Goal: Task Accomplishment & Management: Use online tool/utility

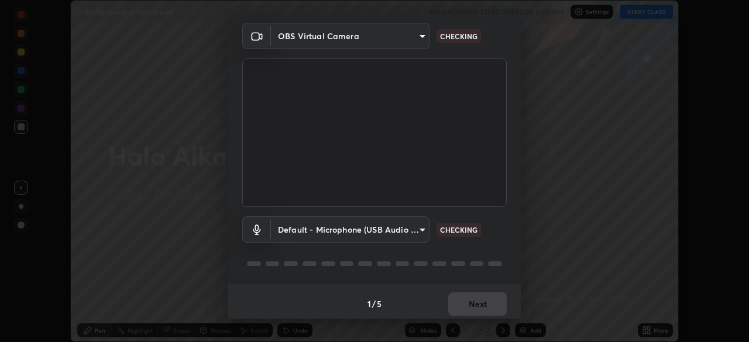
scroll to position [42, 0]
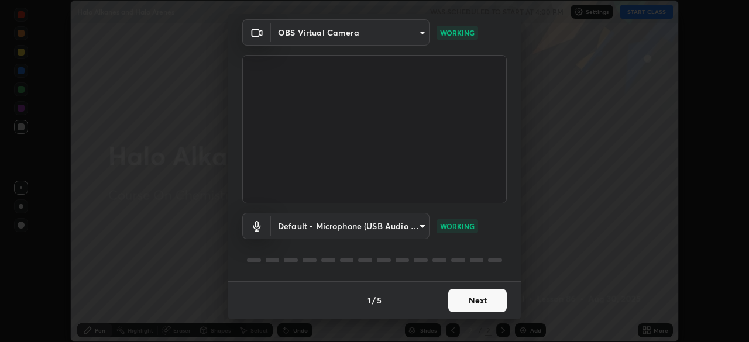
click at [463, 301] on button "Next" at bounding box center [477, 300] width 59 height 23
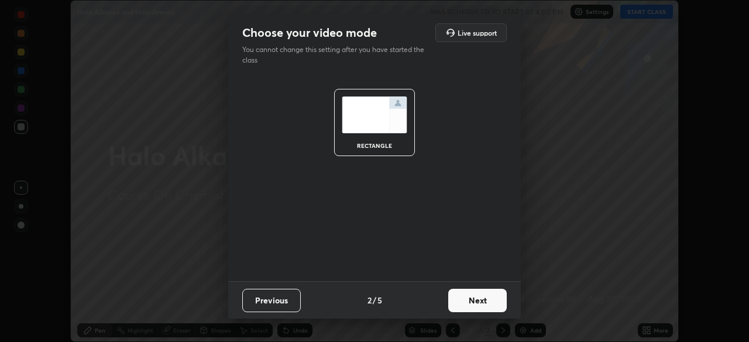
click at [466, 302] on button "Next" at bounding box center [477, 300] width 59 height 23
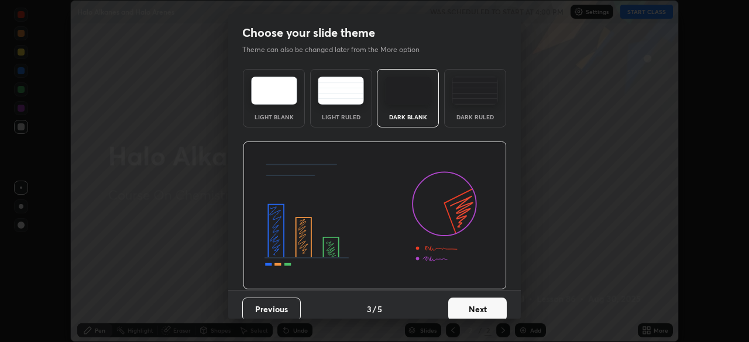
click at [470, 304] on button "Next" at bounding box center [477, 309] width 59 height 23
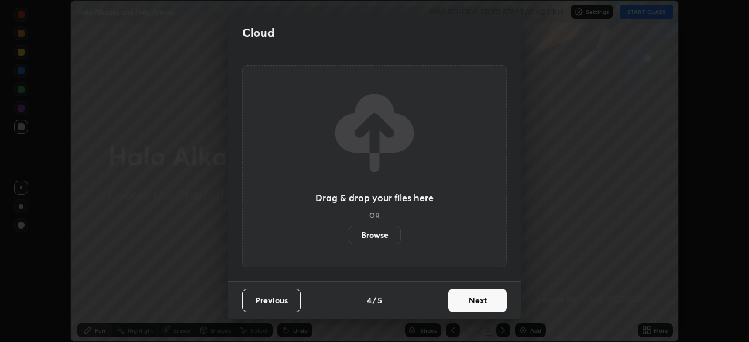
click at [470, 301] on button "Next" at bounding box center [477, 300] width 59 height 23
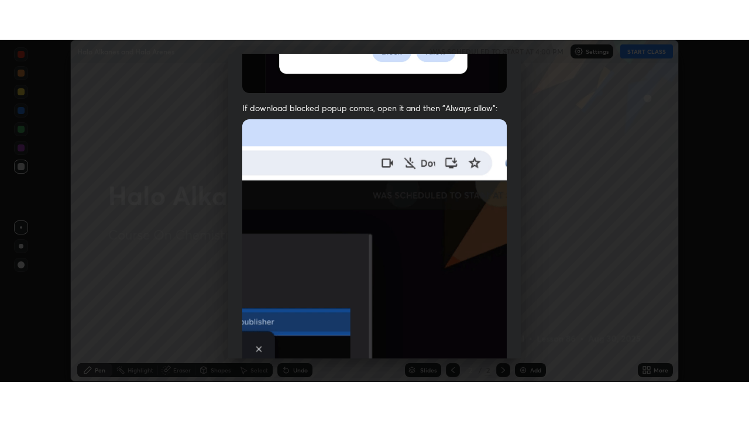
scroll to position [266, 0]
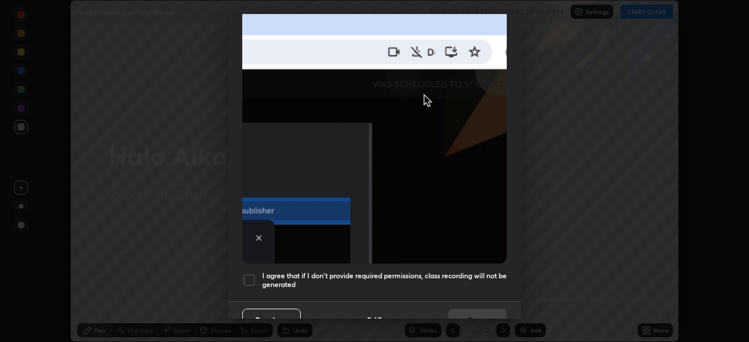
click at [251, 274] on div at bounding box center [249, 280] width 14 height 14
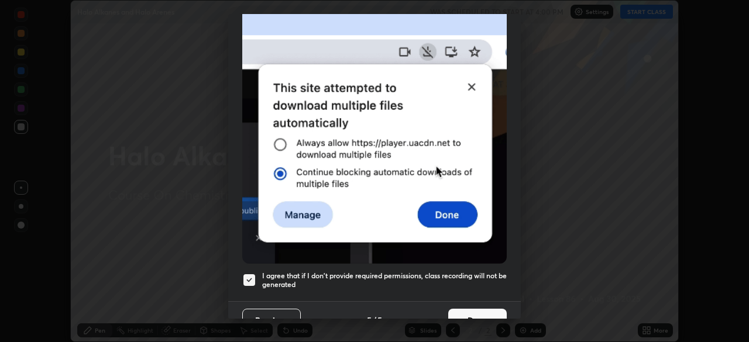
click at [477, 315] on button "Done" at bounding box center [477, 320] width 59 height 23
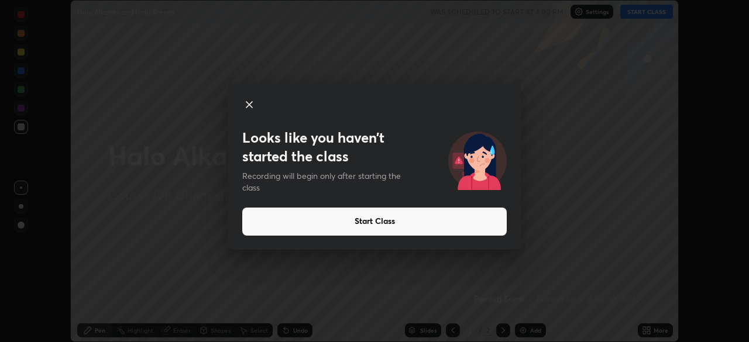
click at [377, 224] on button "Start Class" at bounding box center [374, 222] width 265 height 28
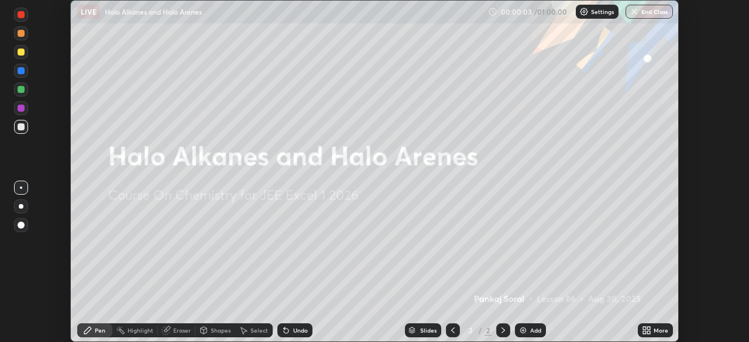
click at [646, 329] on icon at bounding box center [646, 330] width 9 height 9
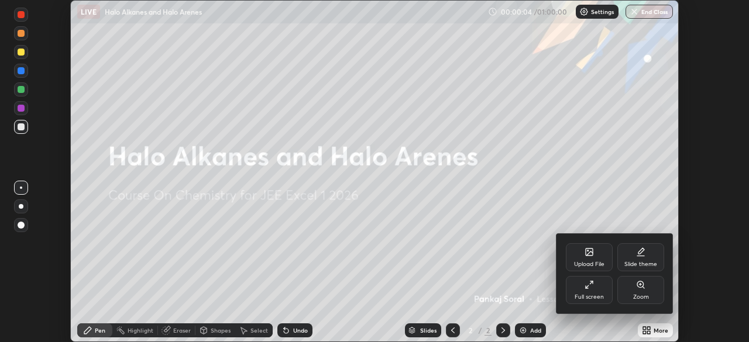
click at [584, 292] on div "Full screen" at bounding box center [589, 290] width 47 height 28
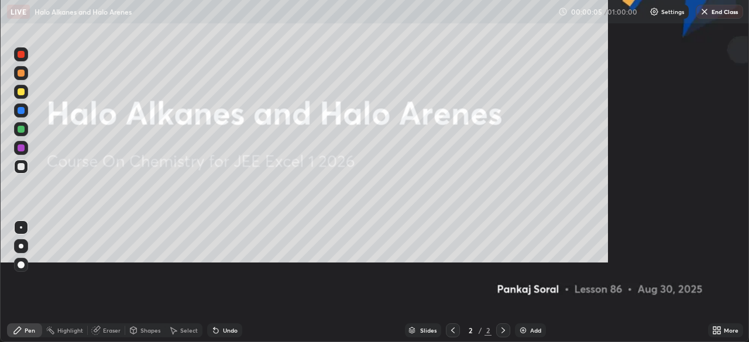
scroll to position [421, 749]
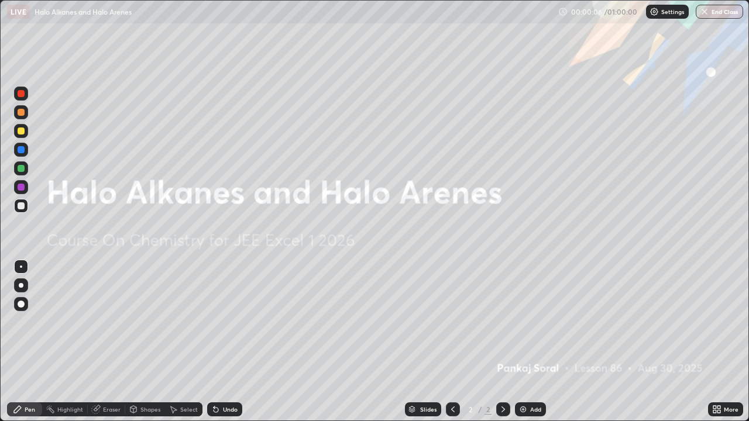
click at [533, 342] on div "Add" at bounding box center [535, 410] width 11 height 6
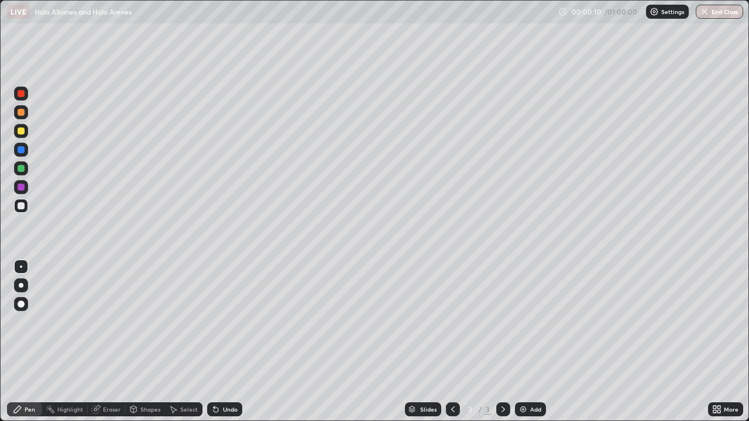
click at [24, 132] on div at bounding box center [21, 131] width 7 height 7
click at [118, 342] on div "Eraser" at bounding box center [112, 410] width 18 height 6
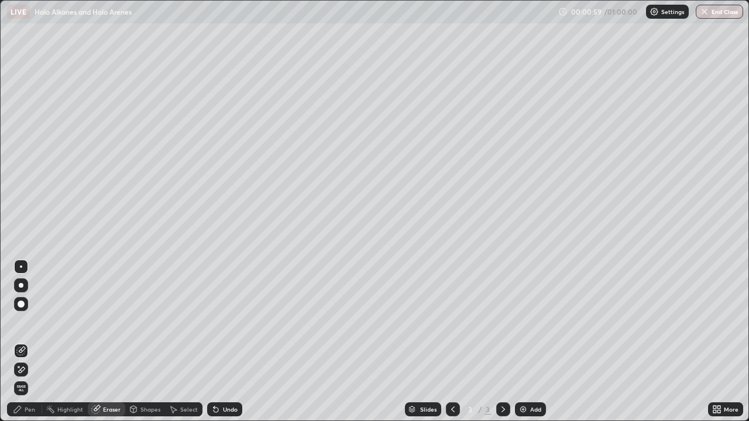
click at [33, 342] on div "Pen" at bounding box center [30, 410] width 11 height 6
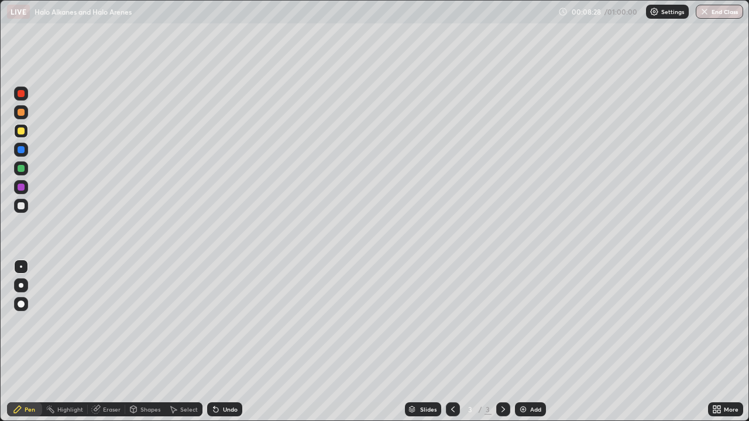
click at [110, 342] on div "Eraser" at bounding box center [106, 410] width 37 height 14
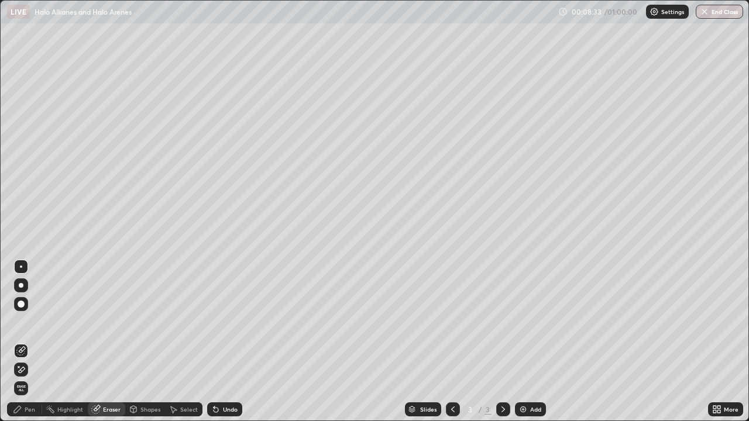
click at [25, 342] on div "Pen" at bounding box center [30, 410] width 11 height 6
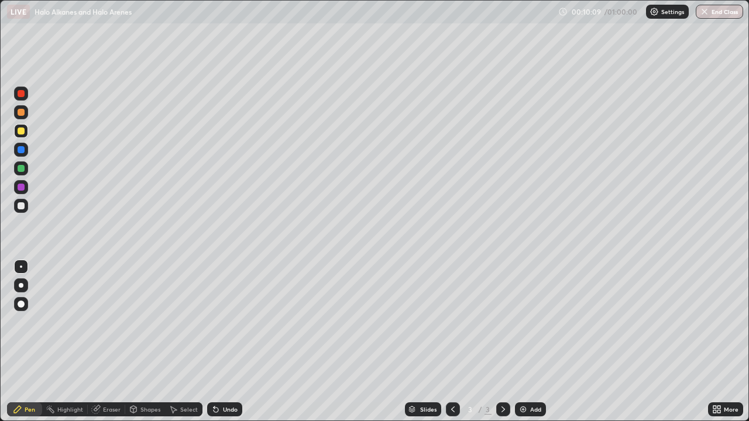
click at [528, 342] on div "Add" at bounding box center [530, 410] width 31 height 14
click at [105, 342] on div "Eraser" at bounding box center [106, 410] width 37 height 14
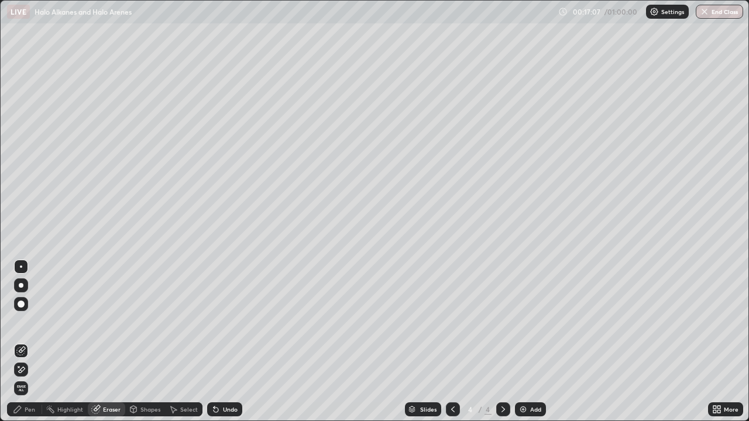
click at [22, 342] on div "Pen" at bounding box center [24, 410] width 35 height 14
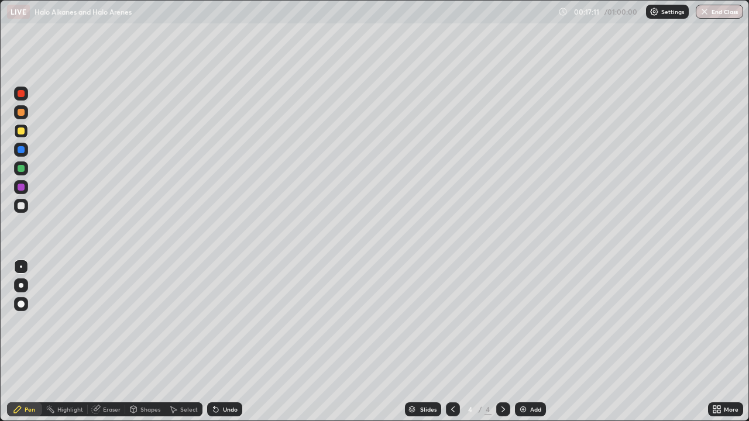
click at [107, 342] on div "Eraser" at bounding box center [106, 410] width 37 height 14
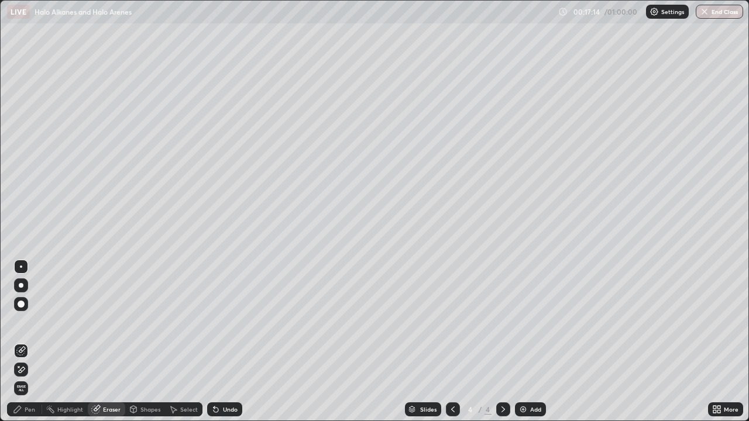
click at [19, 342] on div "Pen" at bounding box center [24, 410] width 35 height 14
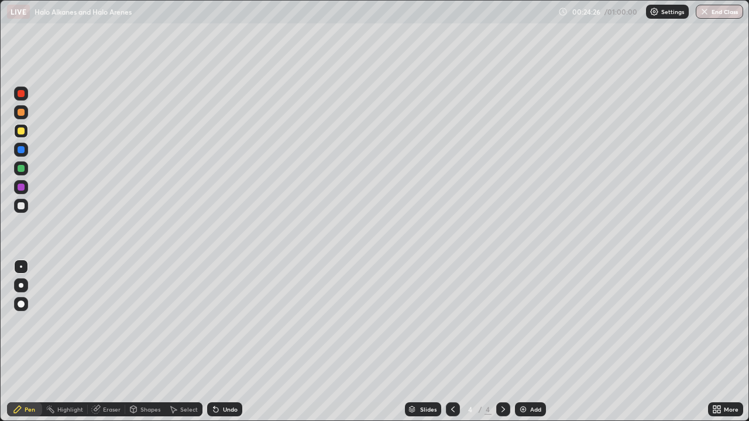
click at [22, 133] on div at bounding box center [21, 131] width 7 height 7
click at [110, 342] on div "Eraser" at bounding box center [106, 410] width 37 height 14
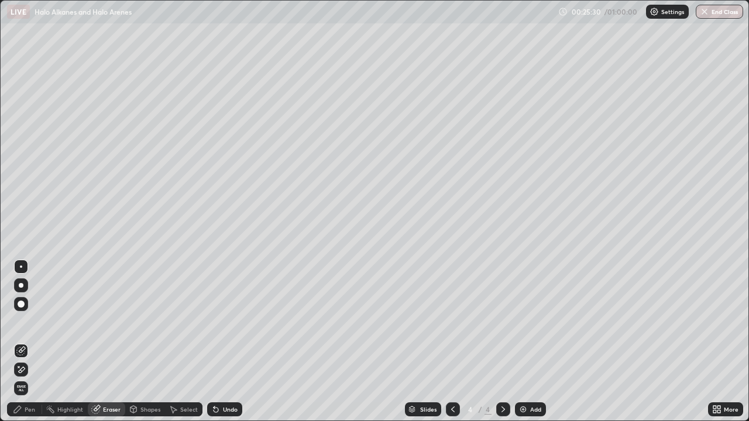
click at [106, 342] on div "Eraser" at bounding box center [112, 410] width 18 height 6
click at [29, 342] on div "Pen" at bounding box center [30, 410] width 11 height 6
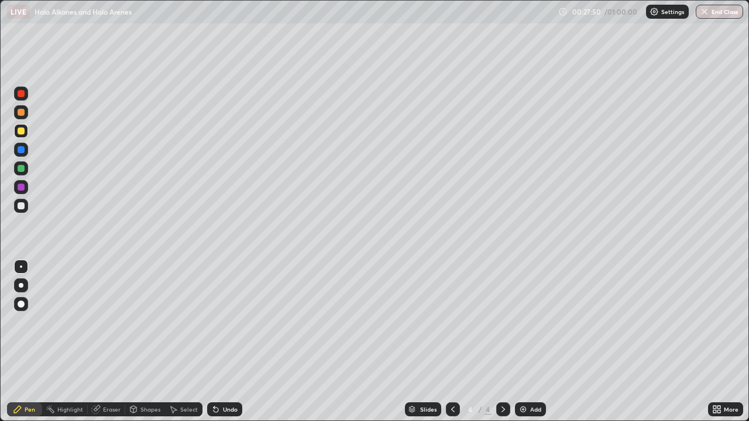
click at [524, 342] on img at bounding box center [523, 409] width 9 height 9
click at [104, 342] on div "Eraser" at bounding box center [106, 410] width 37 height 14
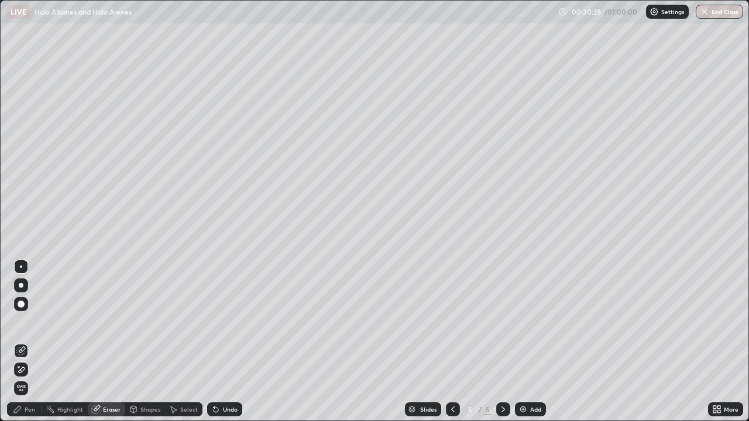
click at [22, 342] on div "Pen" at bounding box center [24, 410] width 35 height 14
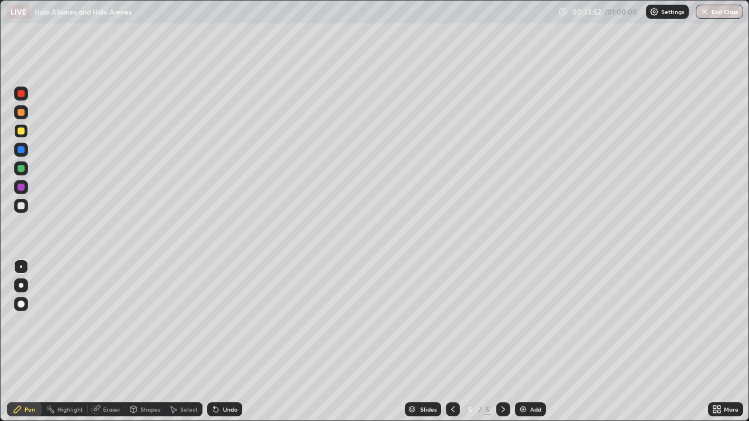
click at [107, 342] on div "Eraser" at bounding box center [106, 410] width 37 height 14
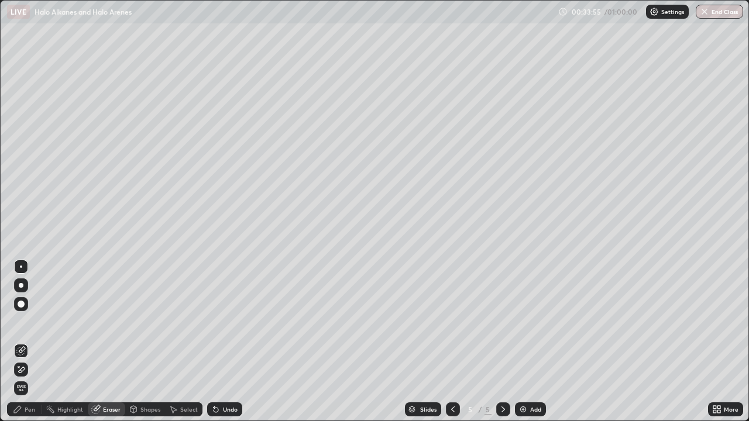
click at [25, 342] on div "Pen" at bounding box center [24, 410] width 35 height 14
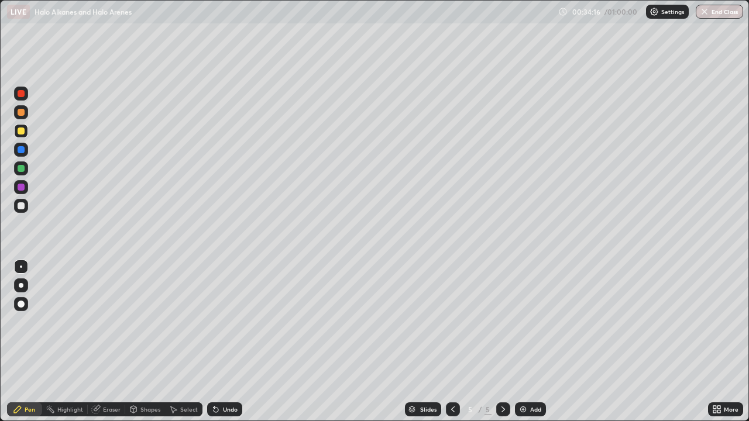
click at [148, 342] on div "Shapes" at bounding box center [145, 410] width 40 height 14
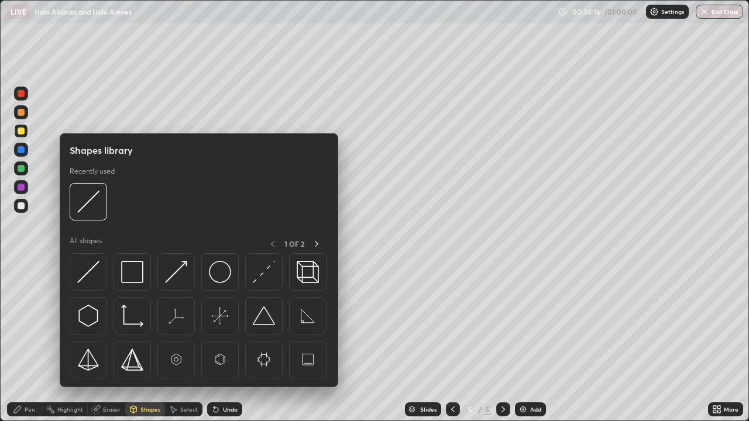
click at [147, 342] on div "Shapes" at bounding box center [150, 410] width 20 height 6
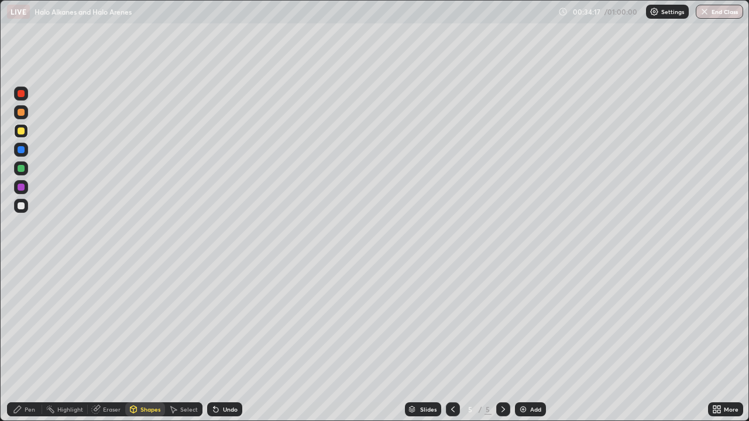
click at [107, 342] on div "Eraser" at bounding box center [106, 410] width 37 height 14
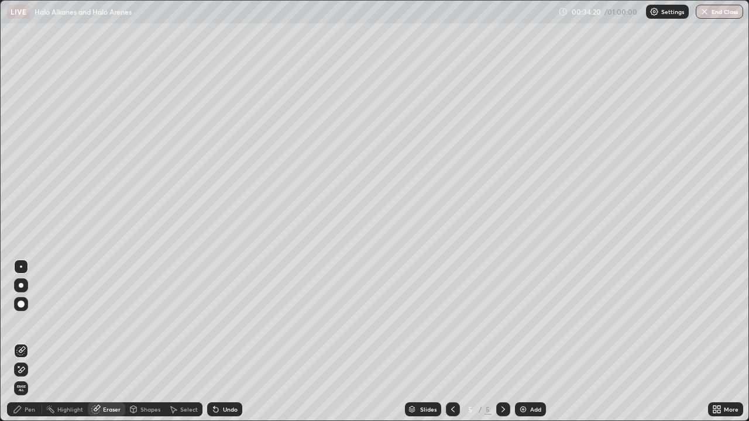
click at [23, 342] on div "Pen" at bounding box center [24, 410] width 35 height 14
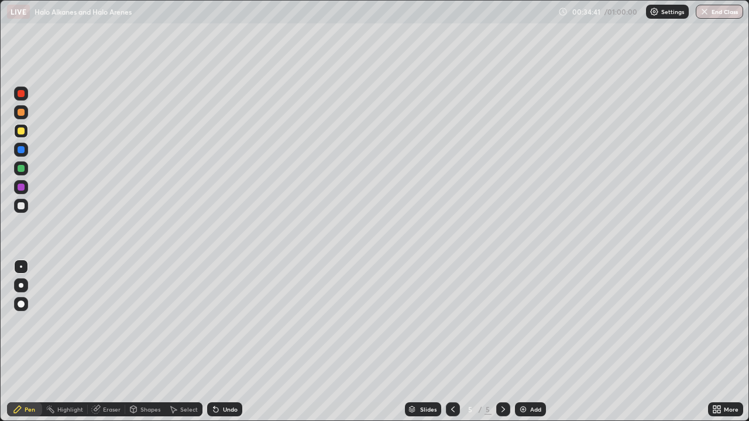
click at [108, 342] on div "Eraser" at bounding box center [112, 410] width 18 height 6
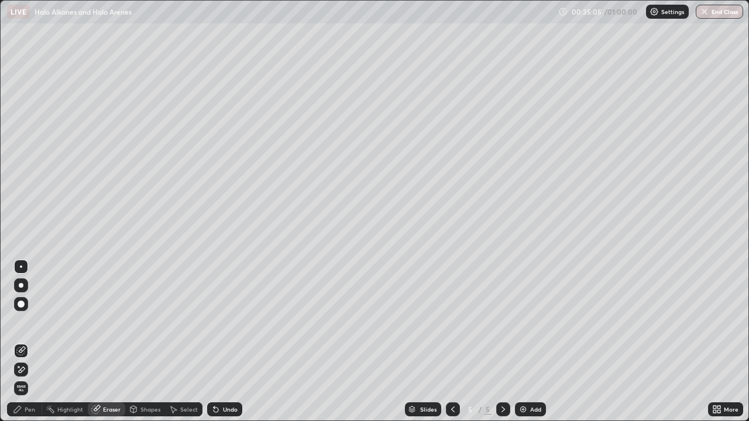
click at [26, 342] on div "Pen" at bounding box center [24, 410] width 35 height 14
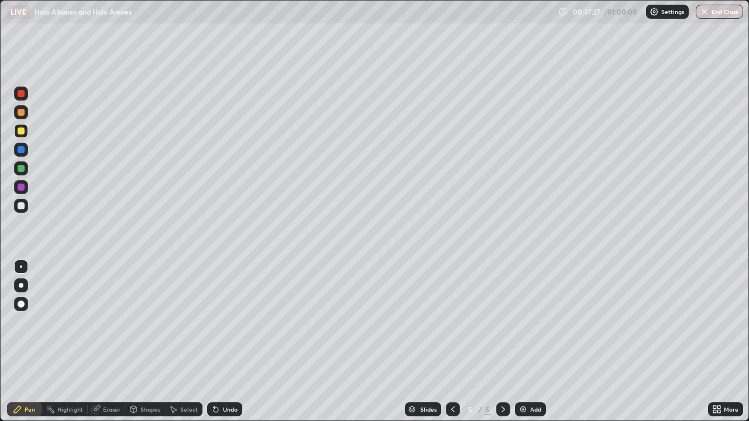
click at [526, 342] on img at bounding box center [523, 409] width 9 height 9
click at [453, 342] on icon at bounding box center [452, 409] width 9 height 9
click at [521, 342] on img at bounding box center [523, 409] width 9 height 9
click at [451, 342] on icon at bounding box center [452, 409] width 9 height 9
click at [502, 342] on icon at bounding box center [503, 409] width 9 height 9
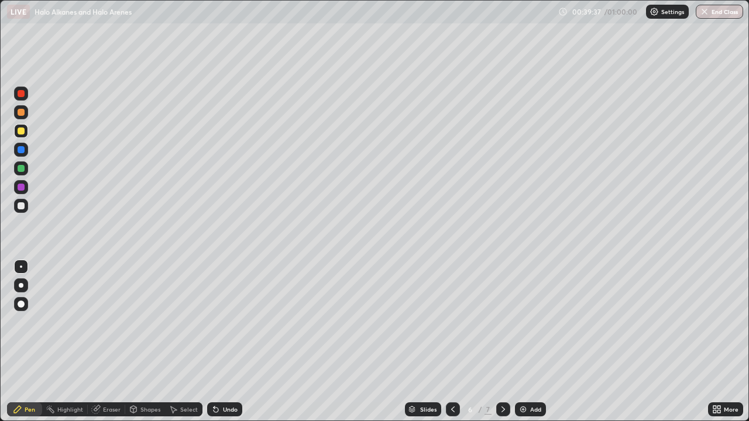
click at [502, 342] on icon at bounding box center [503, 409] width 9 height 9
click at [107, 342] on div "Eraser" at bounding box center [106, 410] width 37 height 14
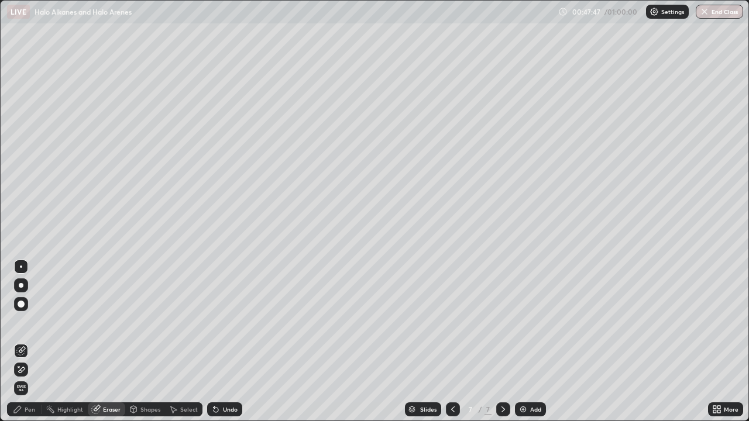
click at [29, 342] on div "Pen" at bounding box center [30, 410] width 11 height 6
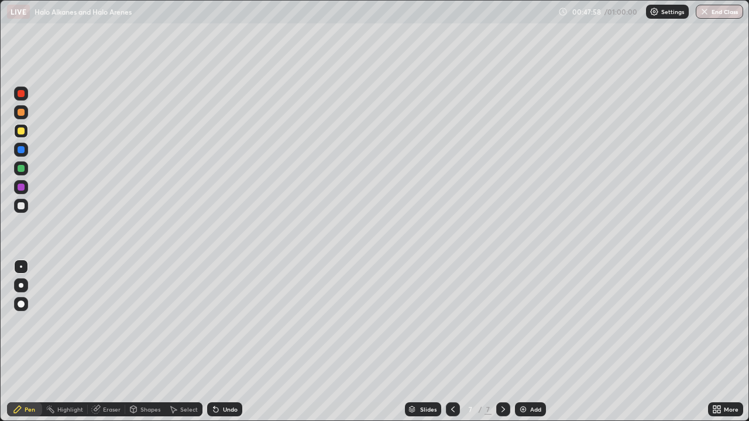
click at [108, 342] on div "Eraser" at bounding box center [112, 410] width 18 height 6
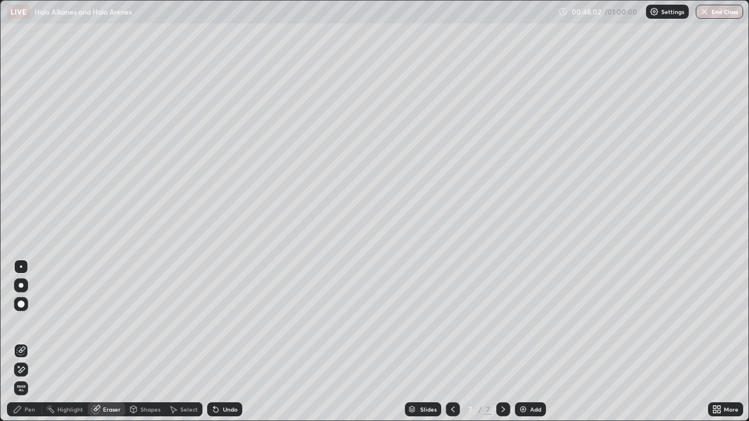
click at [30, 342] on div "Pen" at bounding box center [30, 410] width 11 height 6
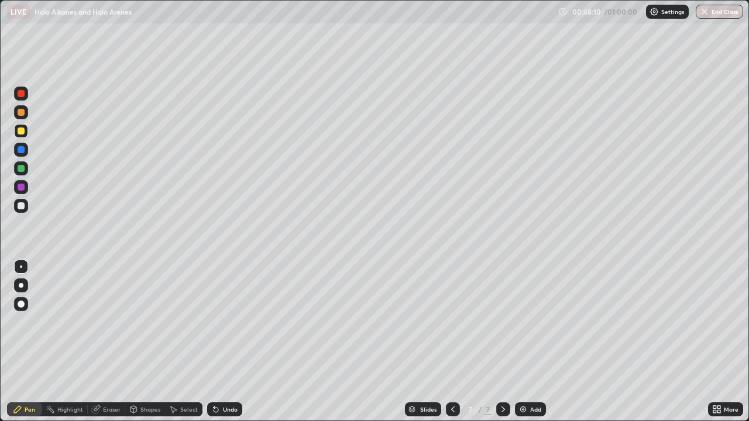
click at [111, 342] on div "Eraser" at bounding box center [106, 410] width 37 height 14
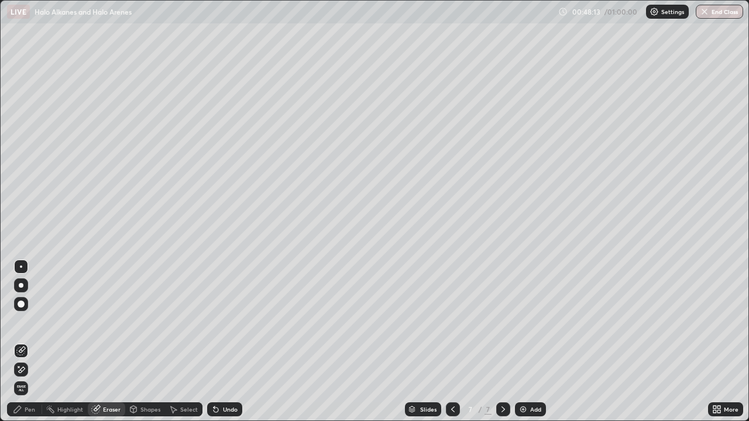
click at [30, 342] on div "Pen" at bounding box center [30, 410] width 11 height 6
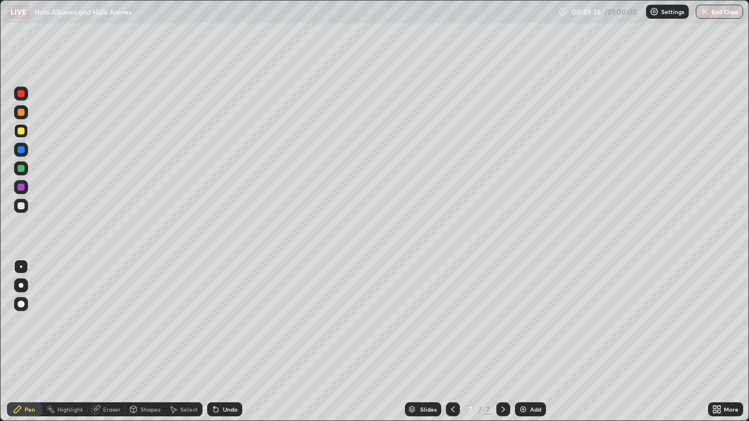
click at [531, 342] on div "Add" at bounding box center [530, 410] width 31 height 14
click at [702, 12] on img "button" at bounding box center [705, 11] width 9 height 9
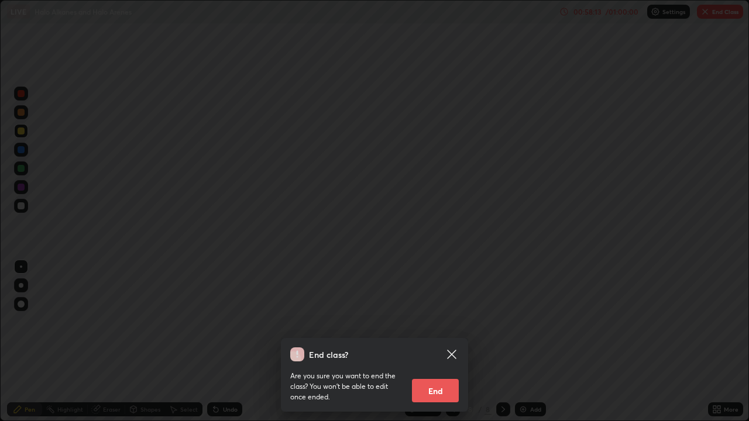
click at [428, 342] on button "End" at bounding box center [435, 390] width 47 height 23
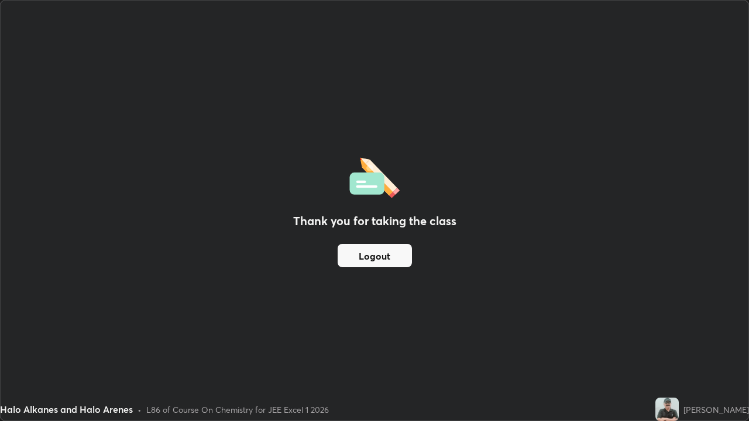
click at [383, 252] on button "Logout" at bounding box center [375, 255] width 74 height 23
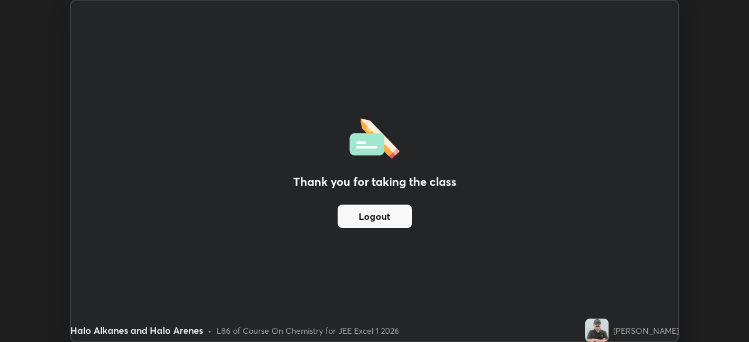
scroll to position [58181, 57774]
